Goal: Obtain resource: Download file/media

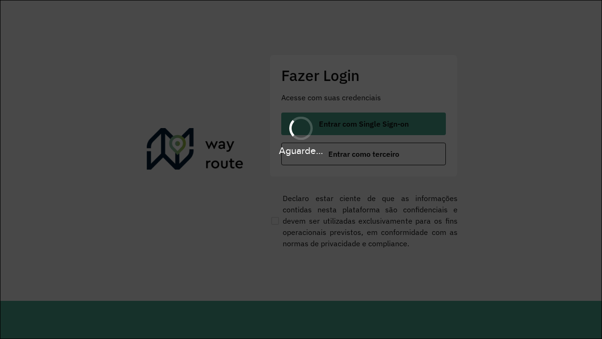
scroll to position [0, 1]
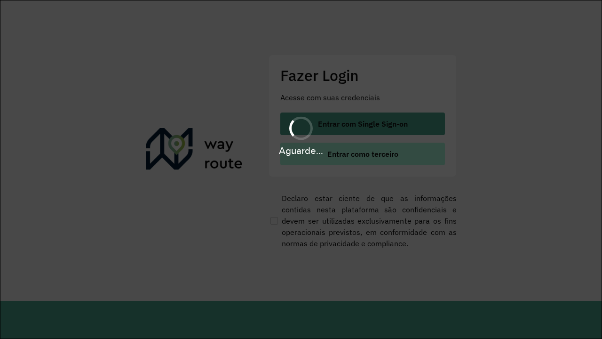
click at [363, 154] on span "Entrar como terceiro" at bounding box center [362, 154] width 71 height 8
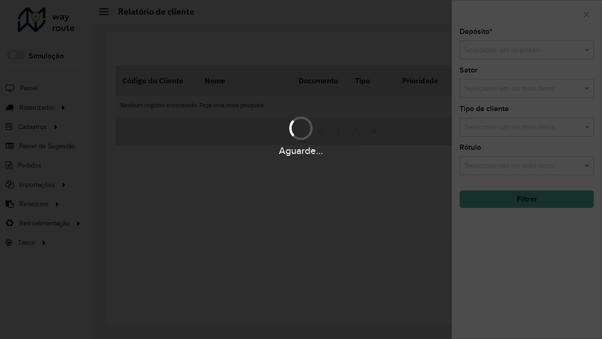
click at [517, 50] on input "text" at bounding box center [517, 50] width 106 height 11
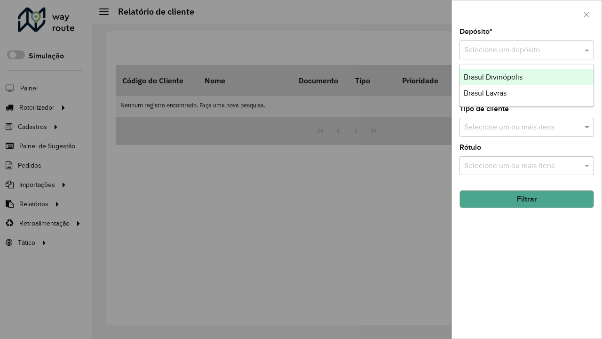
click at [527, 93] on div "Brasul Lavras" at bounding box center [527, 93] width 134 height 16
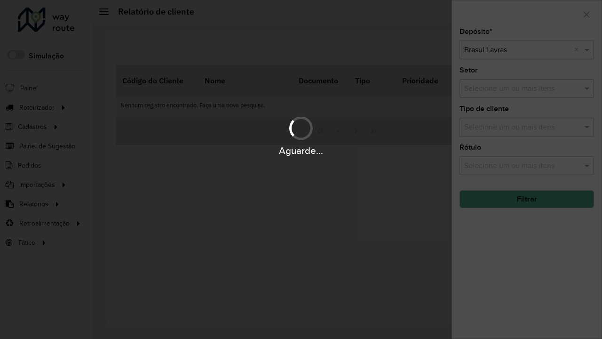
click at [527, 199] on button "Filtrar" at bounding box center [526, 199] width 134 height 18
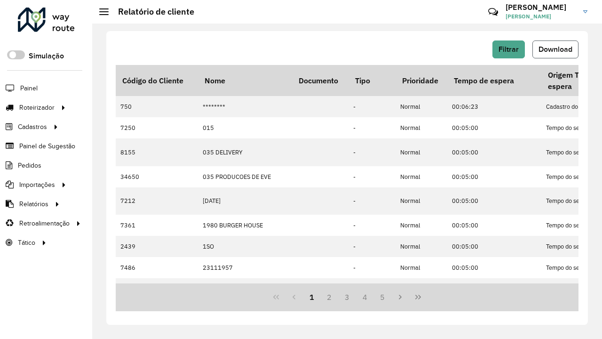
click at [555, 49] on span "Download" at bounding box center [555, 49] width 34 height 8
